Goal: Task Accomplishment & Management: Manage account settings

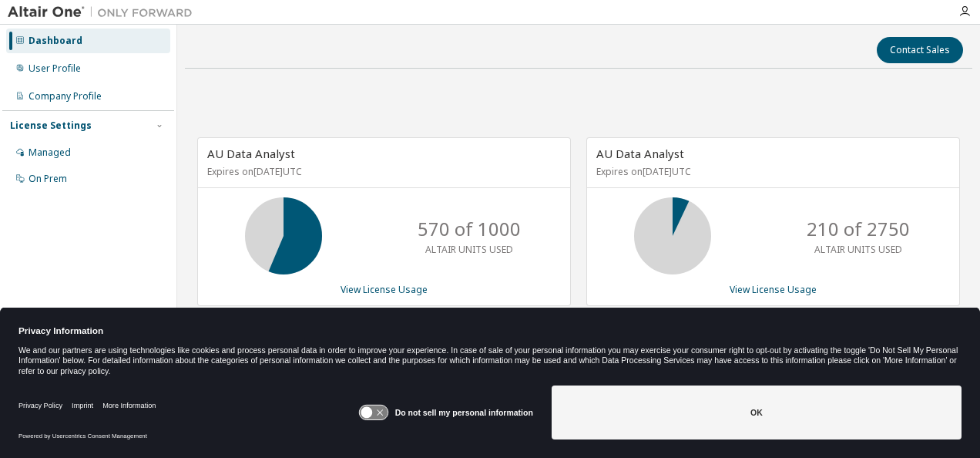
click at [383, 413] on icon at bounding box center [380, 413] width 6 height 6
click at [153, 201] on div "Dashboard User Profile Company Profile License Settings Managed On Prem" at bounding box center [88, 205] width 172 height 356
click at [72, 65] on div "User Profile" at bounding box center [55, 68] width 52 height 12
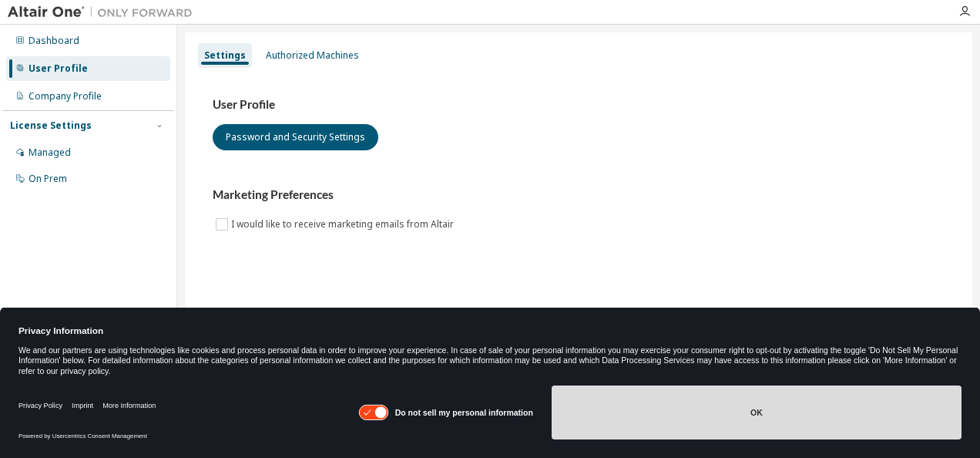
click at [801, 406] on button "OK" at bounding box center [757, 412] width 410 height 54
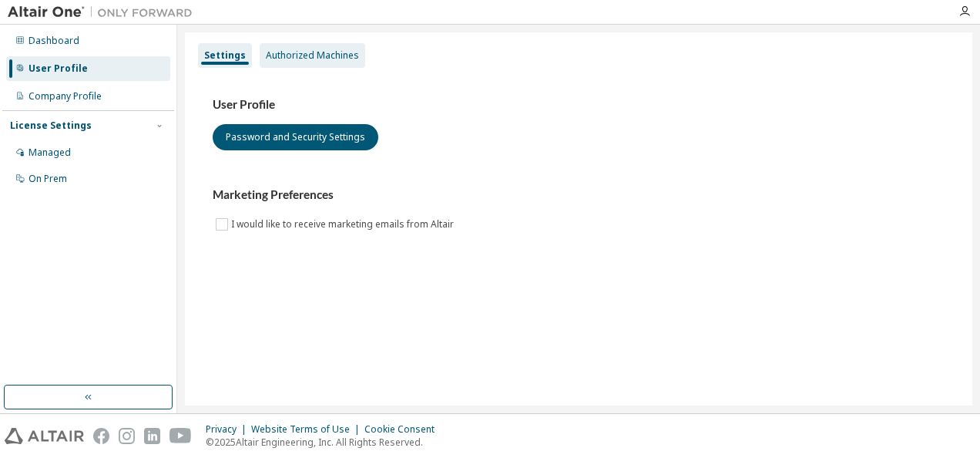
click at [318, 60] on div "Authorized Machines" at bounding box center [312, 55] width 93 height 12
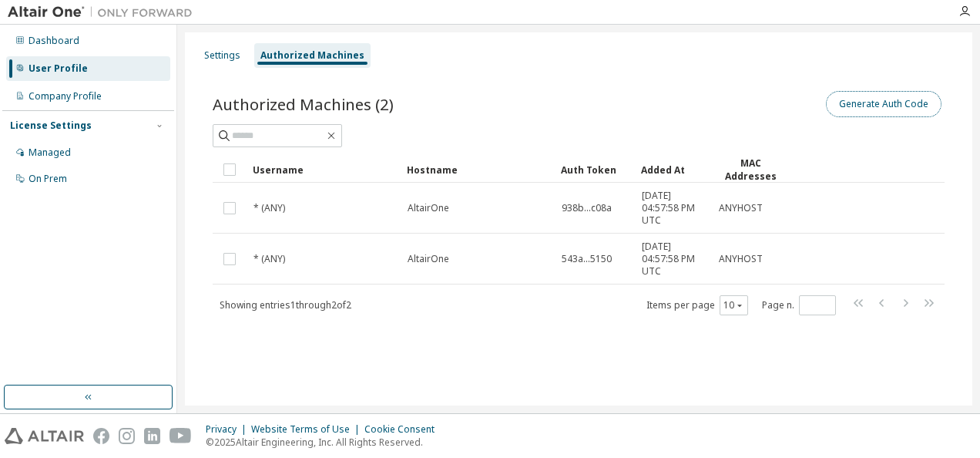
click at [869, 102] on button "Generate Auth Code" at bounding box center [884, 104] width 116 height 26
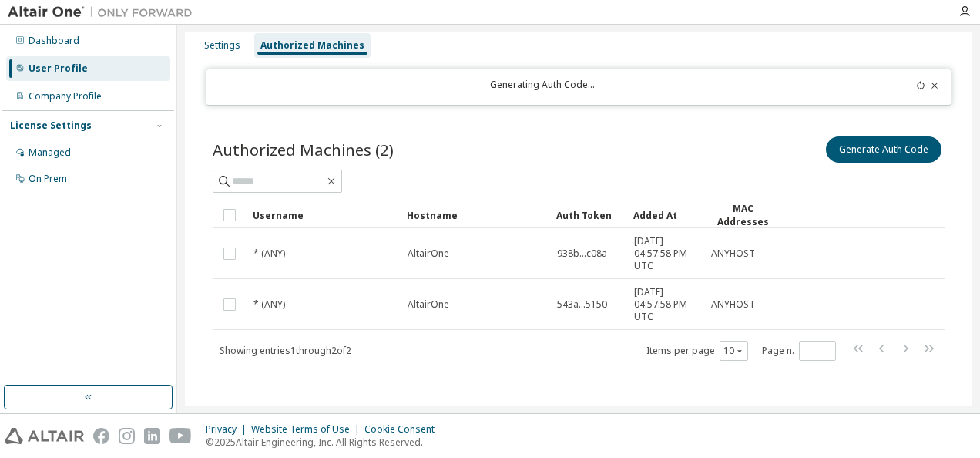
scroll to position [12, 0]
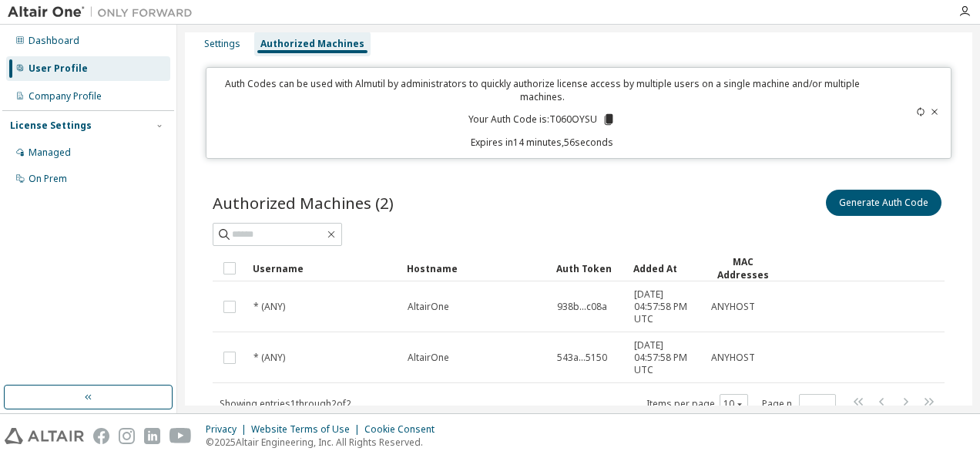
click at [605, 117] on icon at bounding box center [609, 119] width 8 height 11
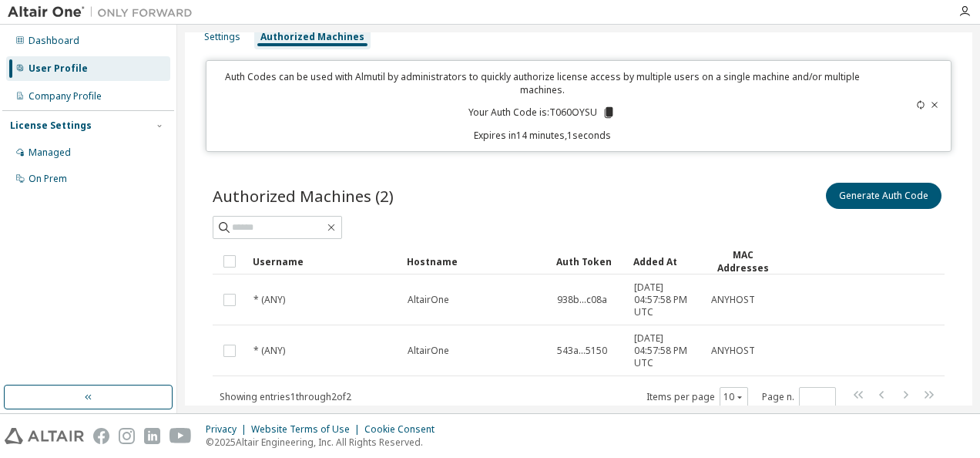
scroll to position [0, 0]
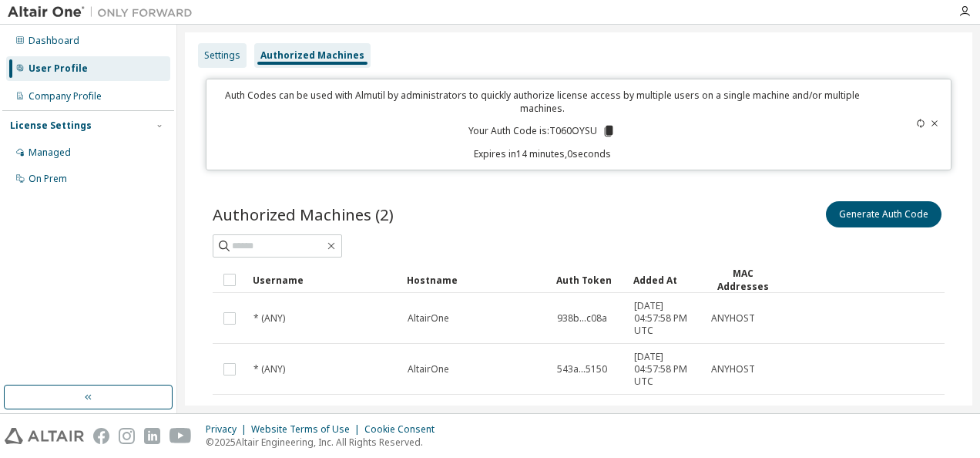
click at [232, 52] on div "Settings" at bounding box center [222, 55] width 36 height 12
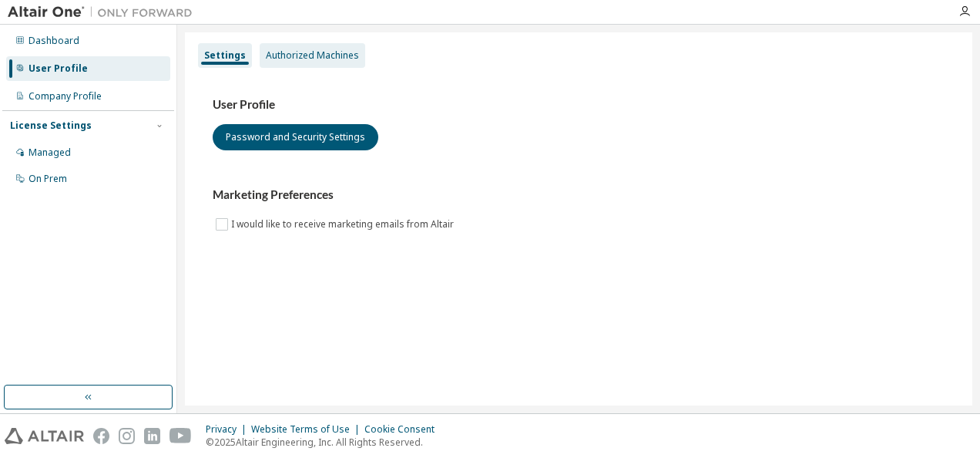
click at [283, 52] on div "Authorized Machines" at bounding box center [312, 55] width 93 height 12
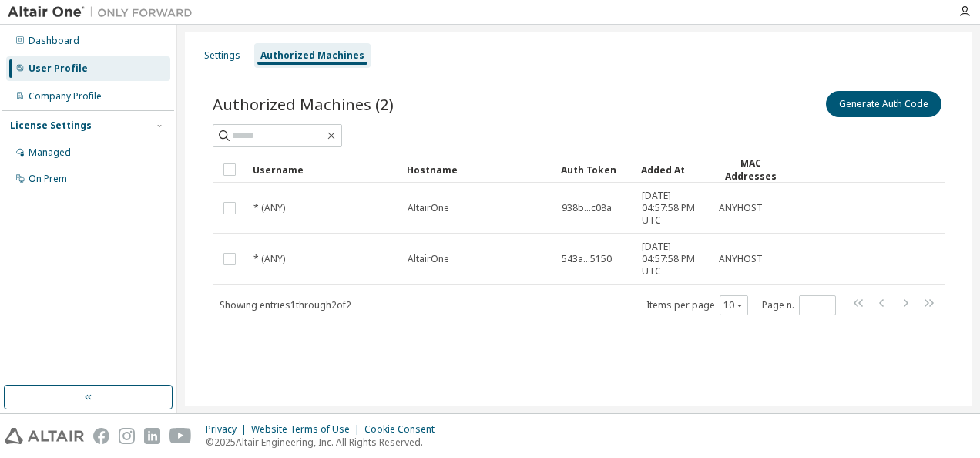
click at [310, 294] on div "Showing entries 1 through 2 of 2 Items per page 10 Page n. *" at bounding box center [579, 305] width 732 height 22
click at [302, 308] on div "Showing entries 1 through 2 of 2 Items per page 10 Page n. *" at bounding box center [579, 305] width 732 height 22
drag, startPoint x: 637, startPoint y: 160, endPoint x: 712, endPoint y: 162, distance: 74.8
drag, startPoint x: 657, startPoint y: 160, endPoint x: 700, endPoint y: 160, distance: 43.2
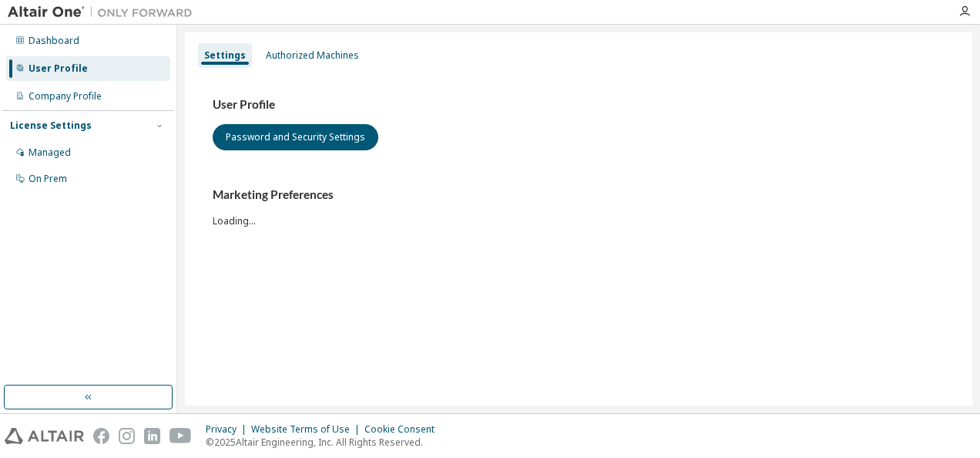
click at [48, 155] on div "Managed" at bounding box center [50, 152] width 42 height 12
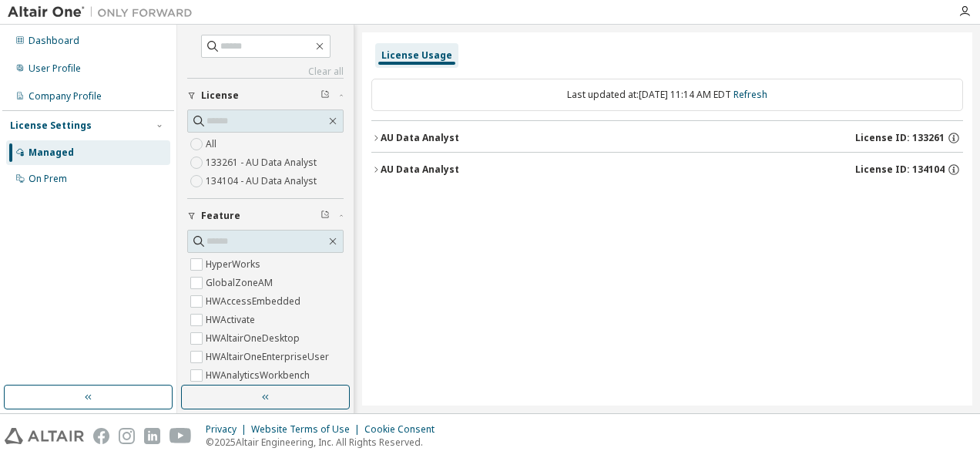
click at [375, 139] on icon "button" at bounding box center [375, 137] width 9 height 9
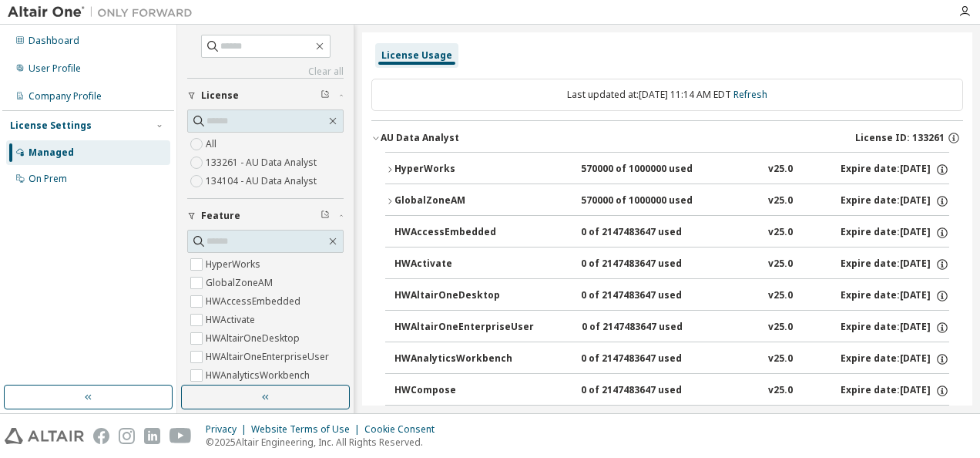
click at [376, 134] on icon "button" at bounding box center [375, 137] width 9 height 9
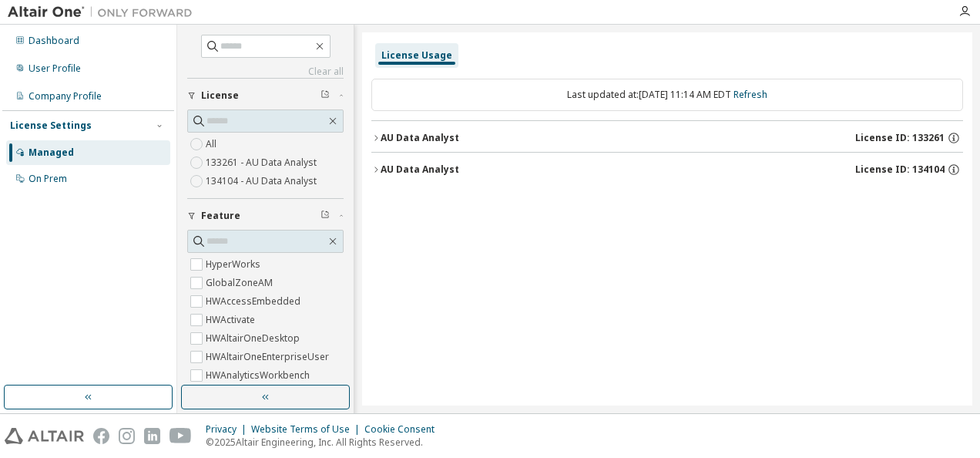
drag, startPoint x: 60, startPoint y: 40, endPoint x: 71, endPoint y: 54, distance: 17.6
click at [61, 41] on div "Dashboard" at bounding box center [54, 41] width 51 height 12
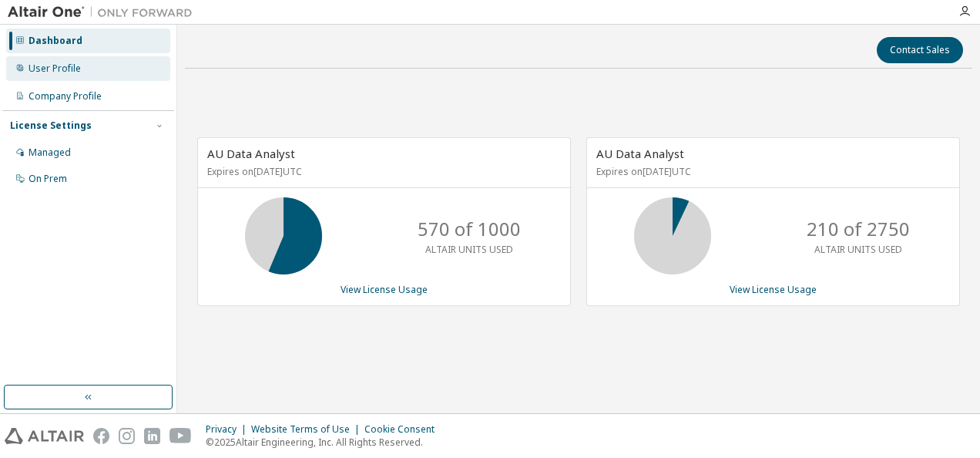
click at [70, 76] on div "User Profile" at bounding box center [88, 68] width 164 height 25
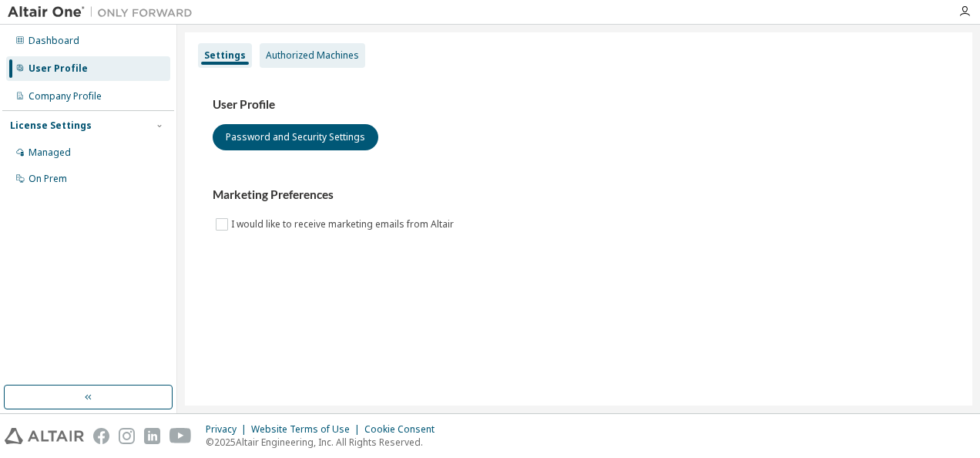
click at [293, 59] on div "Authorized Machines" at bounding box center [312, 55] width 93 height 12
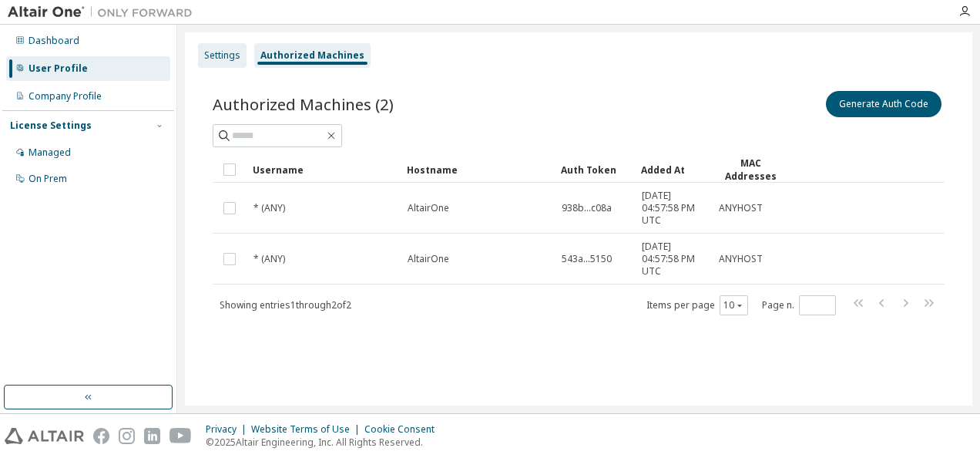
click at [230, 54] on div "Settings" at bounding box center [222, 55] width 36 height 12
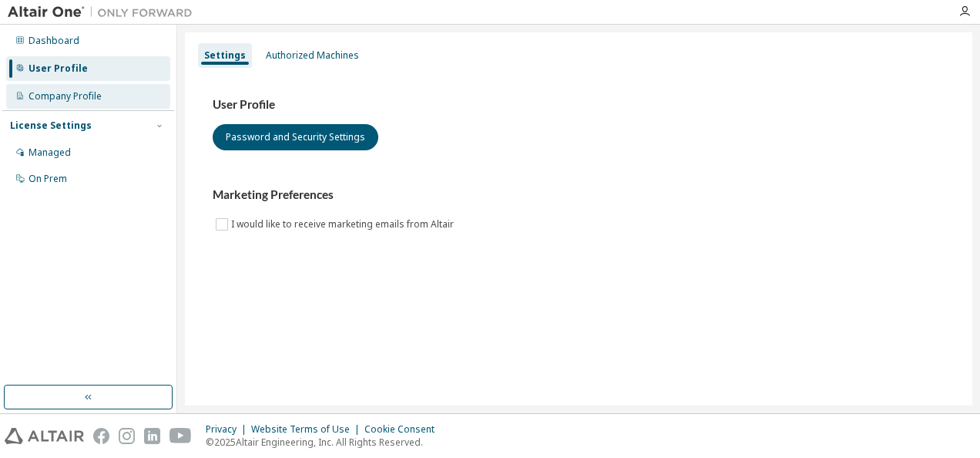
click at [64, 99] on div "Company Profile" at bounding box center [65, 96] width 73 height 12
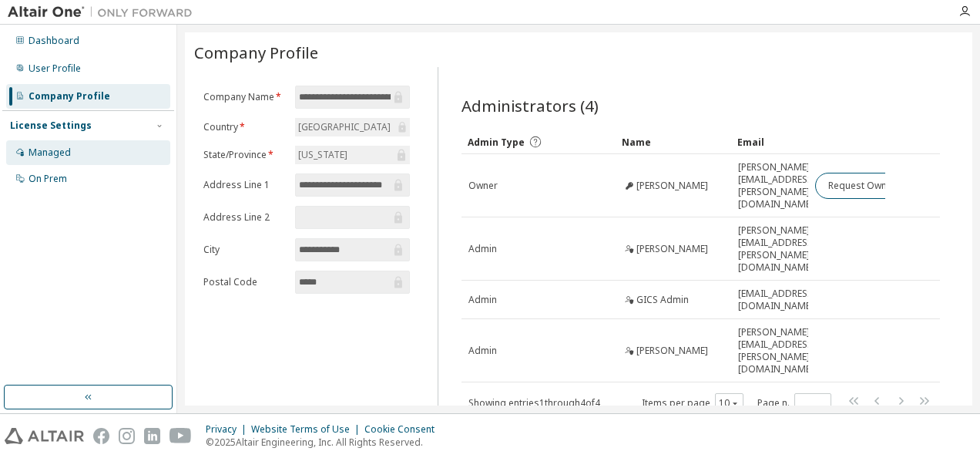
click at [70, 146] on div "Managed" at bounding box center [88, 152] width 164 height 25
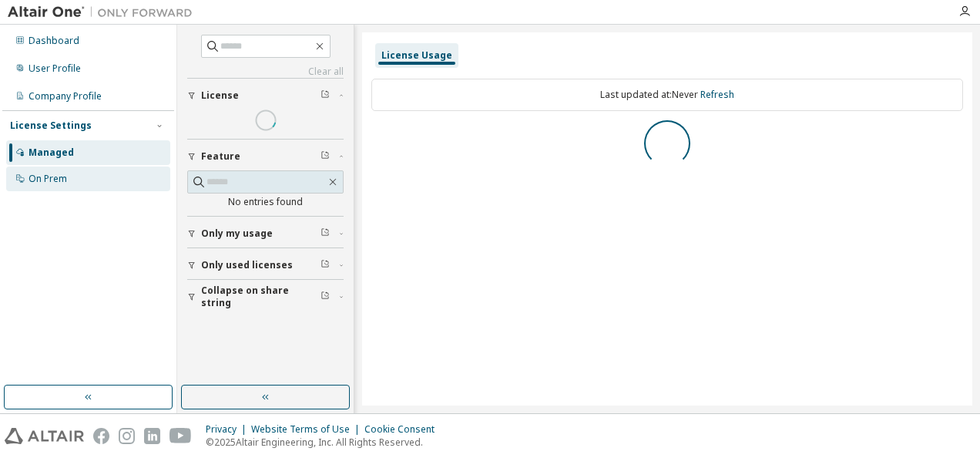
click at [64, 183] on div "On Prem" at bounding box center [48, 179] width 39 height 12
